Goal: Information Seeking & Learning: Learn about a topic

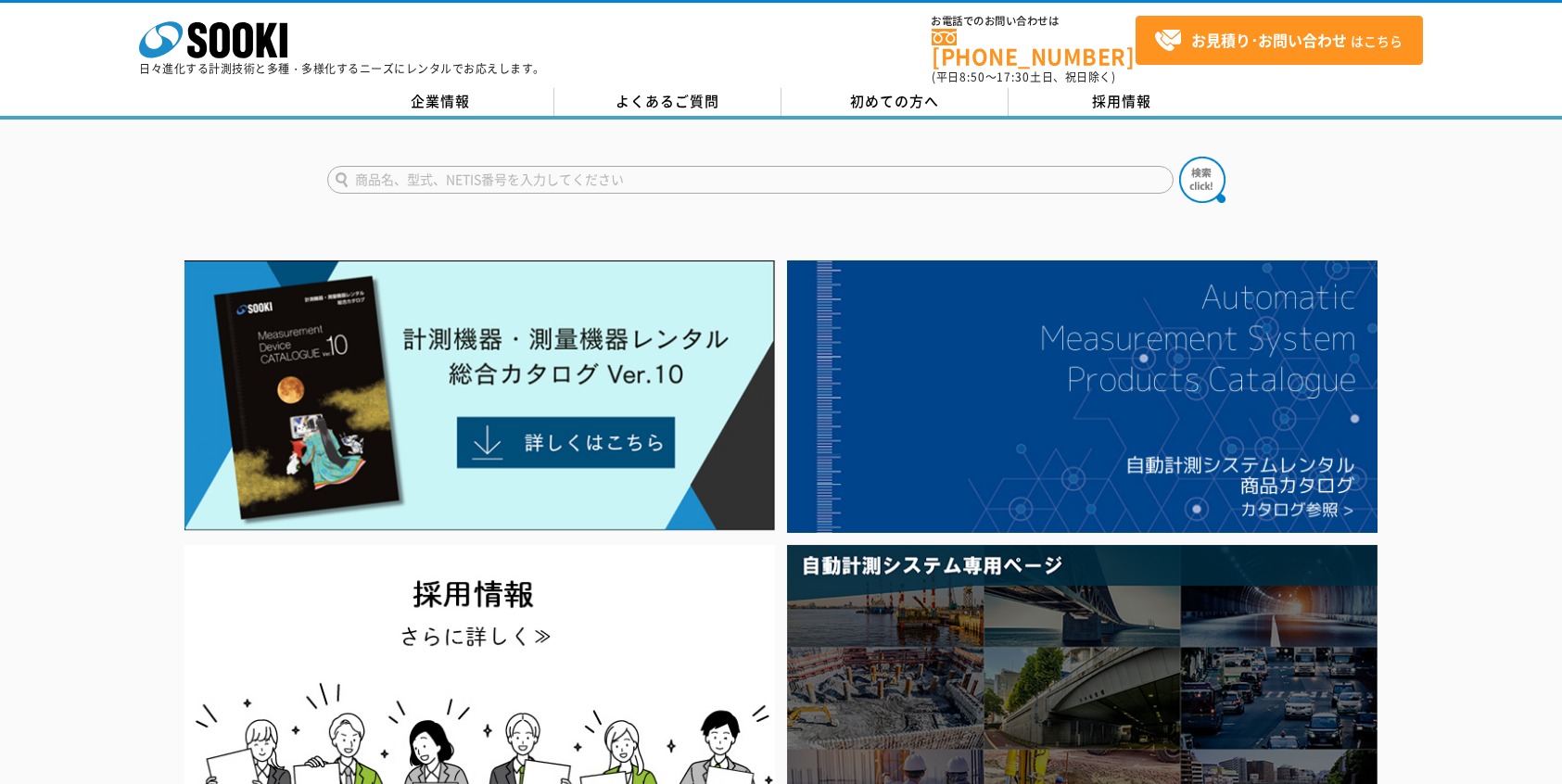
click at [568, 175] on input "text" at bounding box center [750, 180] width 846 height 28
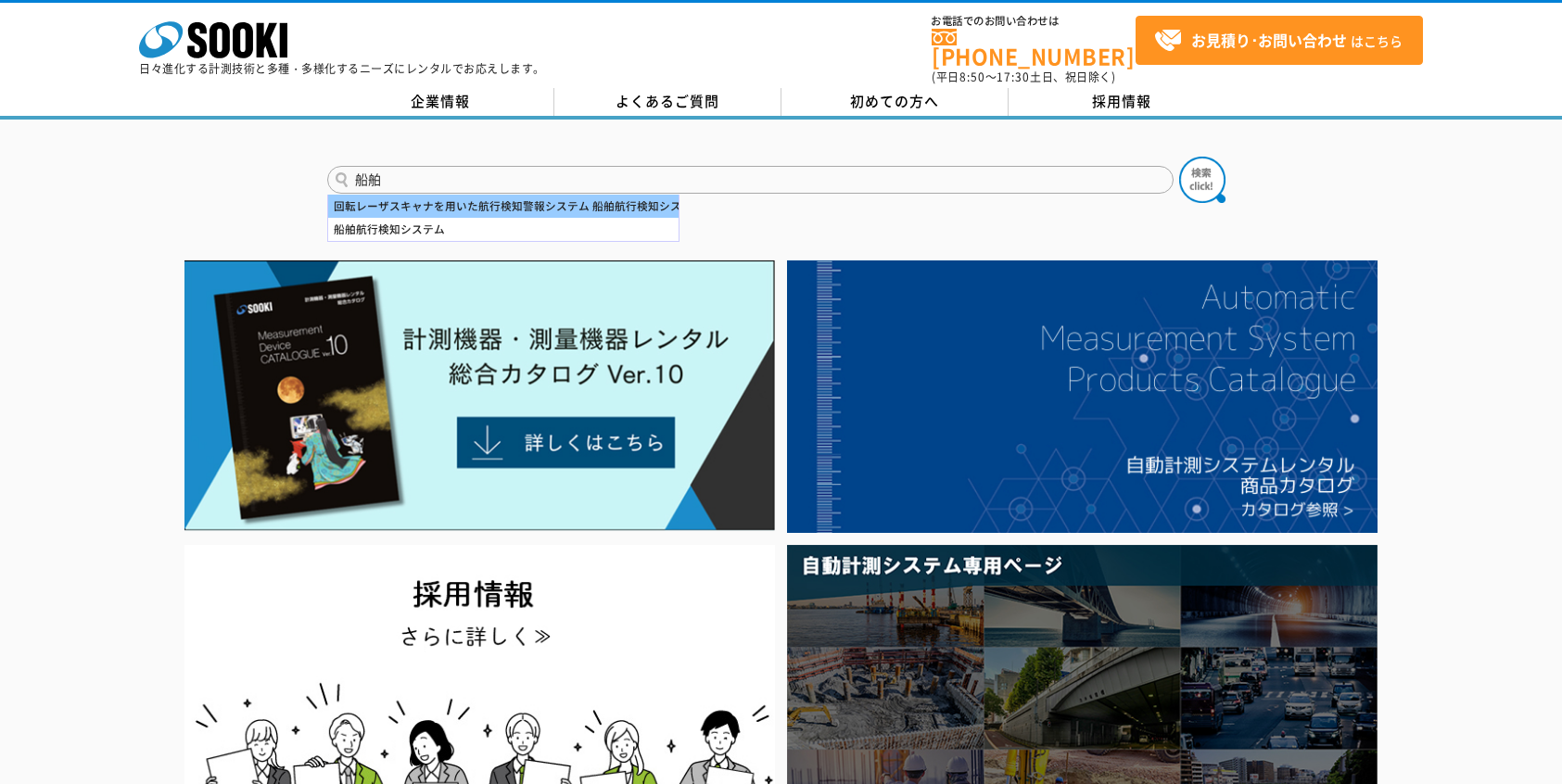
click at [551, 195] on div "回転レーザスキャナを用いた航行検知警報システム 船舶航行検知システム" at bounding box center [503, 206] width 351 height 23
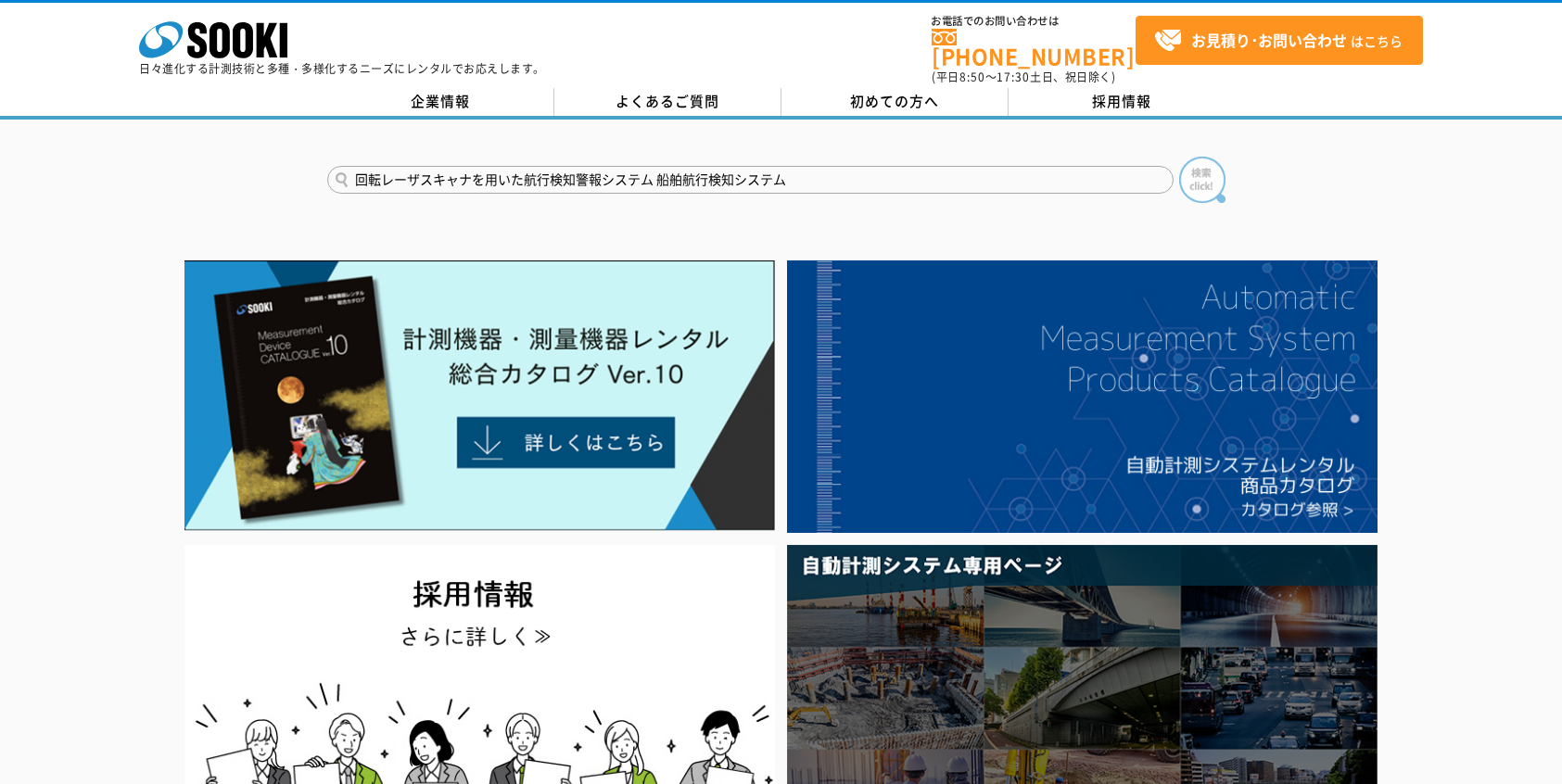
click at [1184, 174] on img at bounding box center [1202, 180] width 47 height 47
click at [554, 166] on input "回転レーザスキャナを用いた航行検知警報システム 船舶航行検知システム" at bounding box center [750, 180] width 846 height 28
drag, startPoint x: 816, startPoint y: 172, endPoint x: 55, endPoint y: 166, distance: 761.0
click at [55, 166] on div "回転レーザスキャナを用いた航行検知警報システム 船舶航行検知システム" at bounding box center [781, 164] width 1562 height 89
type input "船舶"
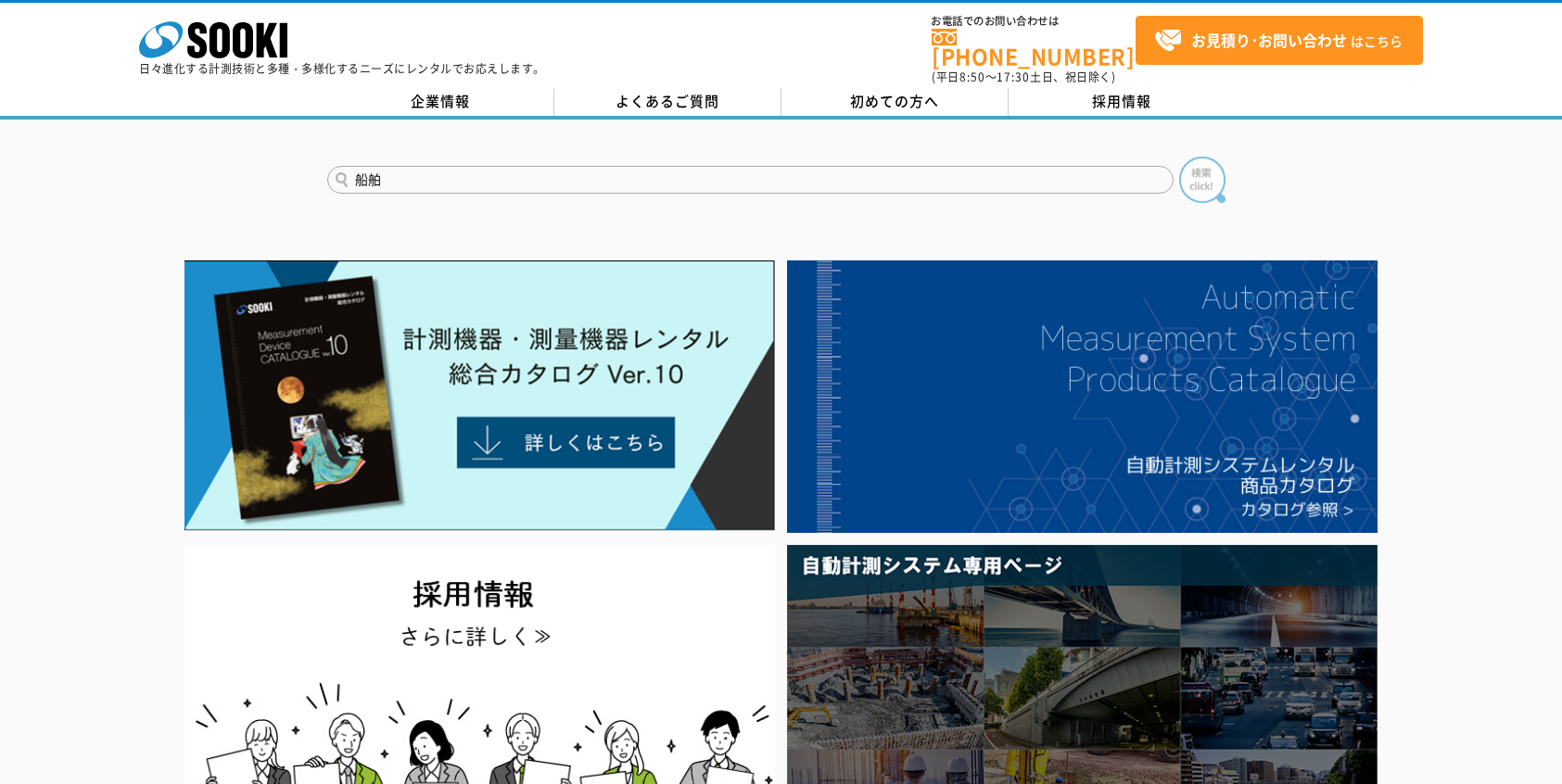
click at [1195, 158] on img at bounding box center [1202, 180] width 47 height 47
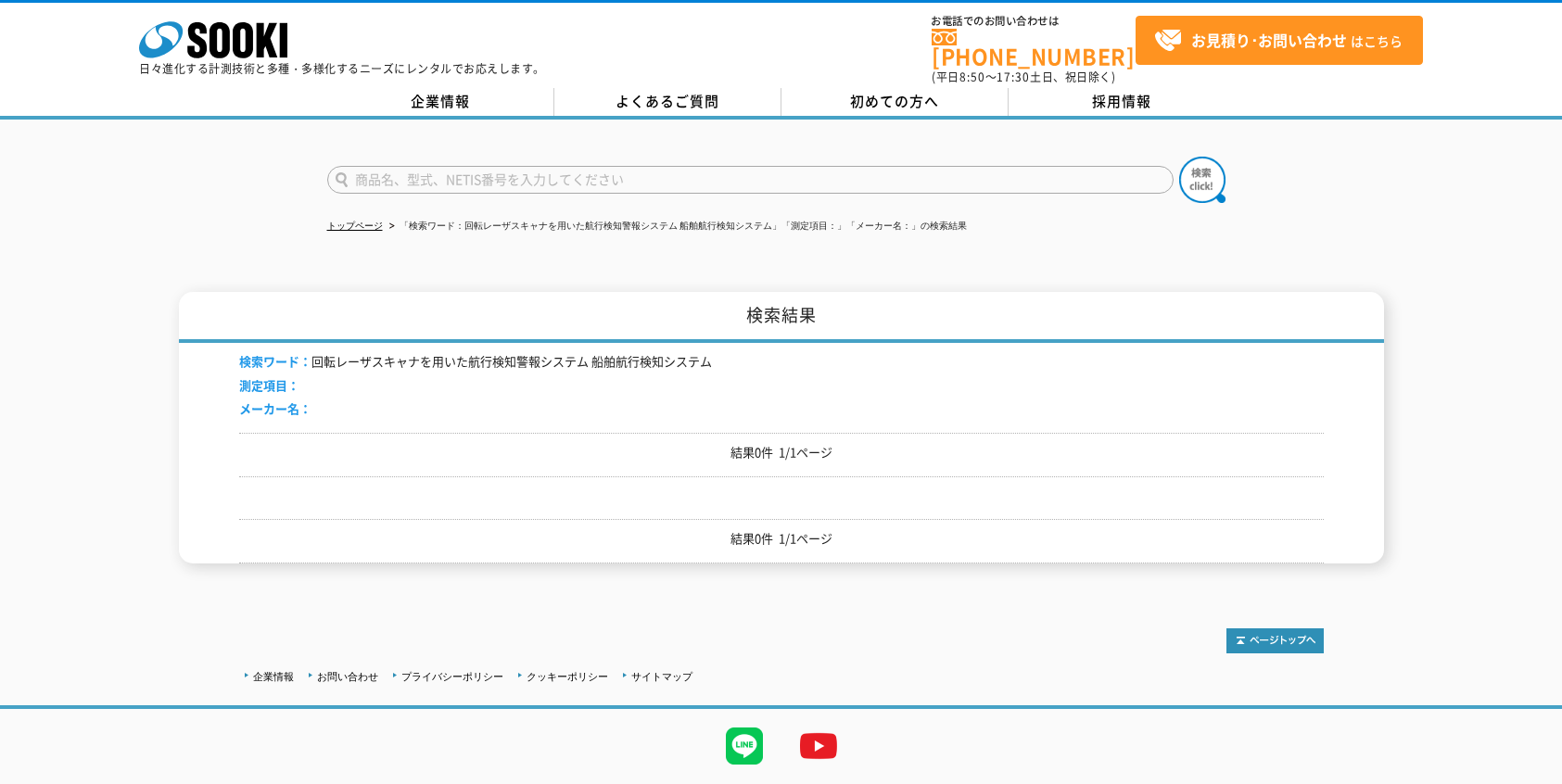
drag, startPoint x: 519, startPoint y: 184, endPoint x: 529, endPoint y: 188, distance: 10.8
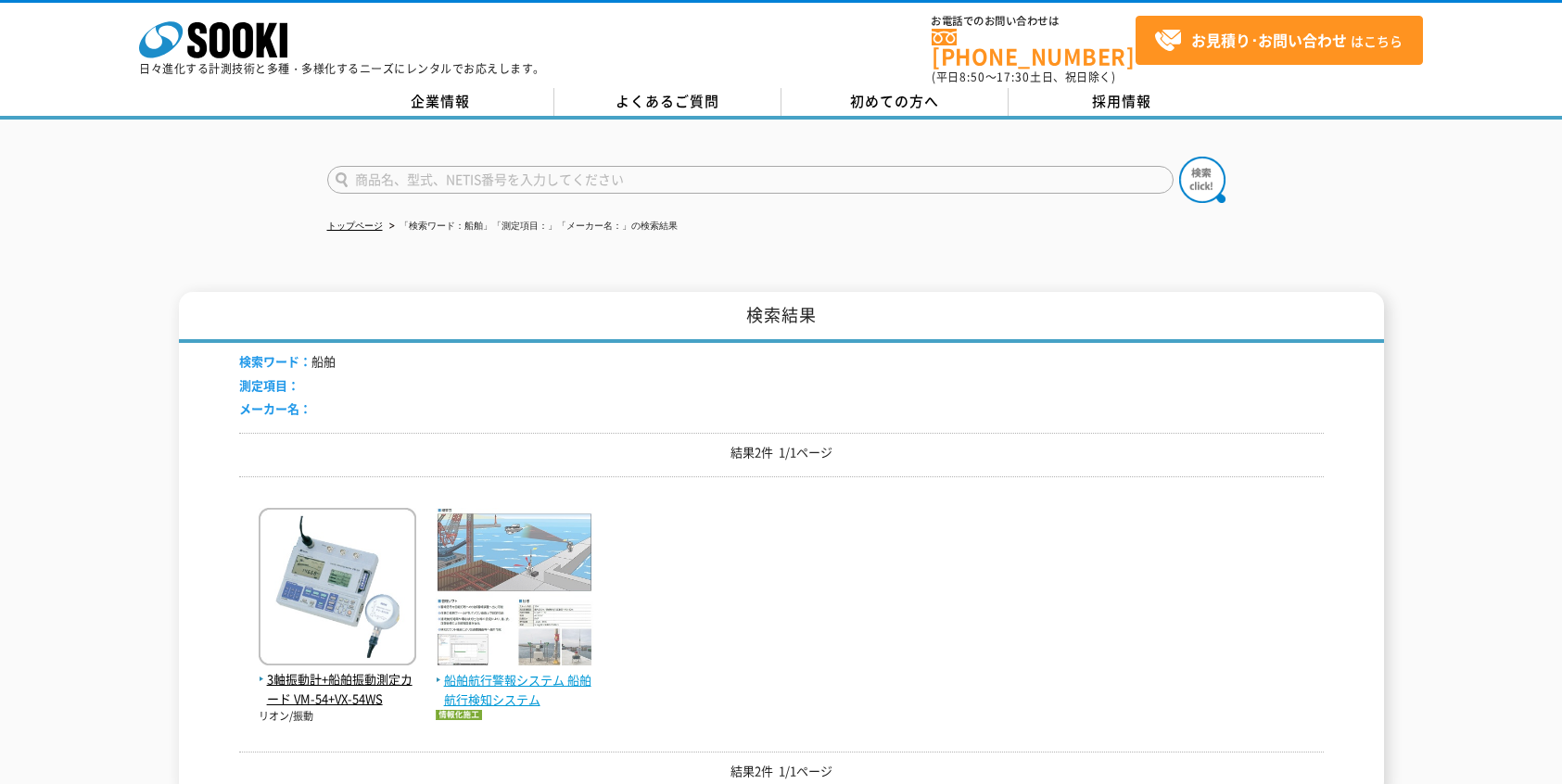
click at [518, 557] on img at bounding box center [514, 589] width 158 height 163
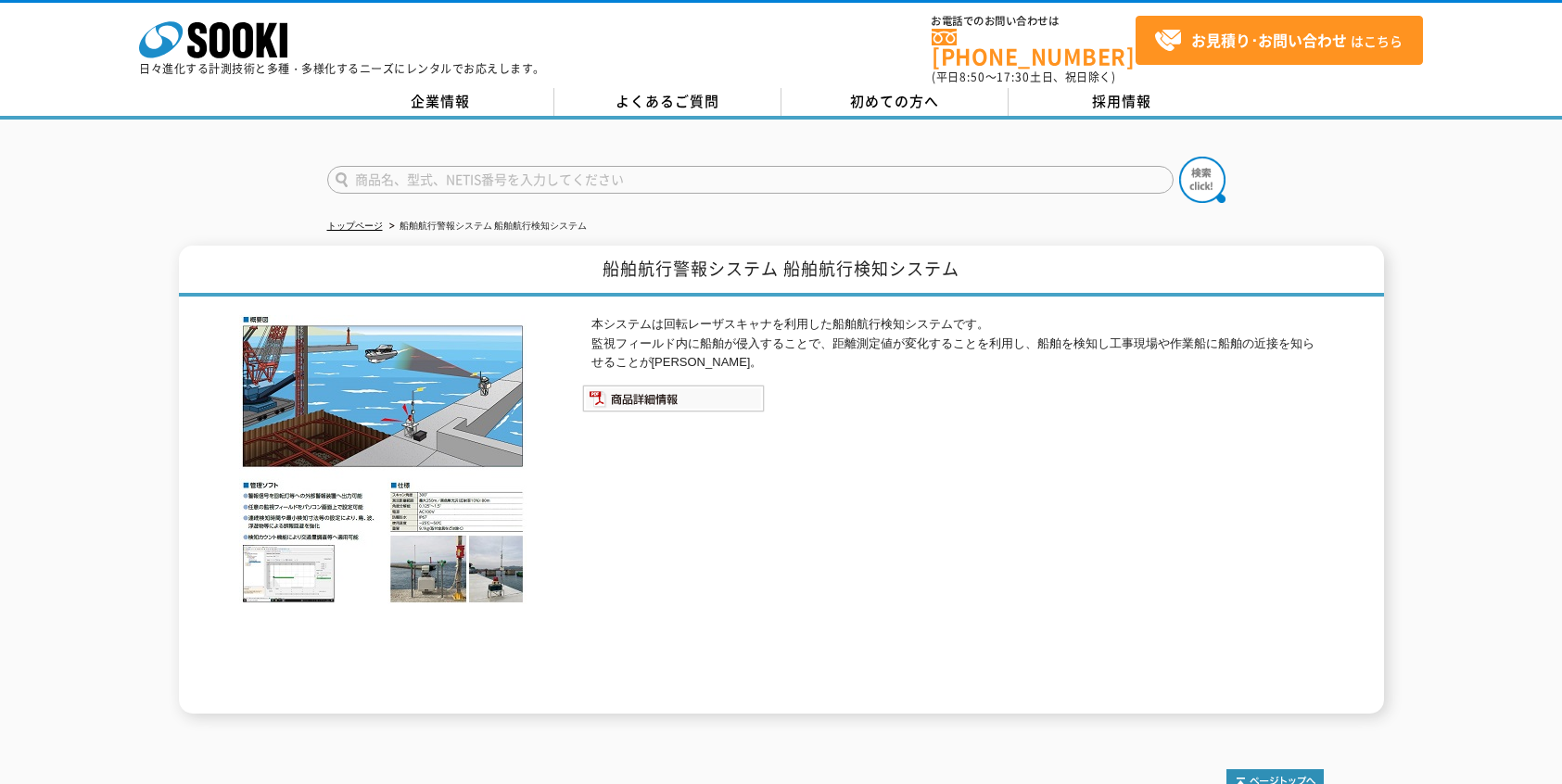
drag, startPoint x: 693, startPoint y: 355, endPoint x: 684, endPoint y: 368, distance: 15.8
click at [692, 360] on p "本システムは回転レーザスキャナを利用した船舶航行検知システムです。 監視フィールド内に船舶が侵入することで、距離測定値が変化することを利用し、船舶を検知し工事…" at bounding box center [957, 344] width 733 height 58
click at [681, 392] on img at bounding box center [674, 398] width 183 height 28
